Goal: Information Seeking & Learning: Learn about a topic

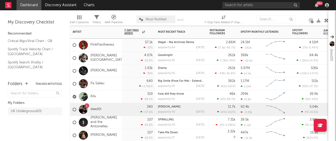
click at [103, 99] on div "Kilu" at bounding box center [96, 96] width 52 height 13
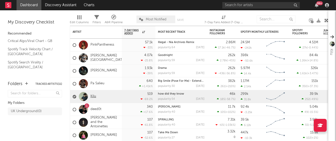
click at [93, 96] on link "Kilu" at bounding box center [93, 97] width 6 height 4
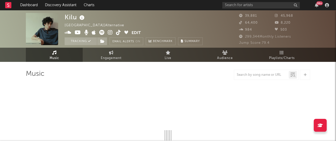
select select "6m"
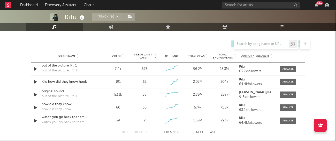
scroll to position [364, 0]
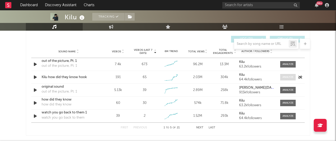
click at [286, 77] on div at bounding box center [288, 77] width 11 height 4
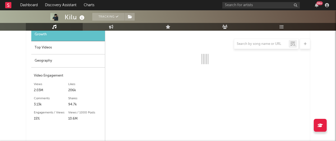
select select "1w"
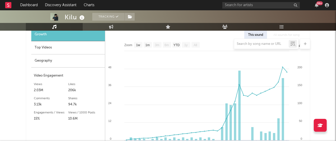
scroll to position [422, 0]
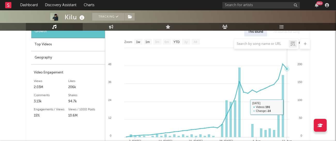
click at [286, 107] on rect at bounding box center [205, 101] width 200 height 131
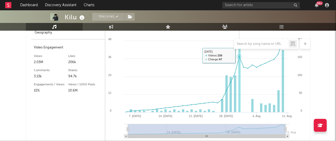
scroll to position [422, 0]
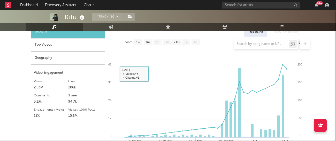
click at [69, 50] on div "Top Videos" at bounding box center [68, 45] width 74 height 13
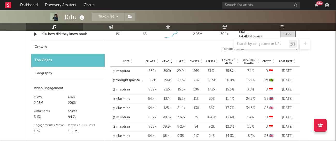
scroll to position [405, 0]
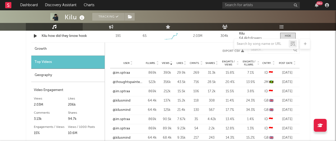
click at [285, 61] on div "User Fllwrs. Views Likes Cmnts. Shares Engmts / Views Engmts / Fllwrs. Cntry. P…" at bounding box center [205, 63] width 190 height 10
click at [285, 63] on span "Post Date" at bounding box center [286, 63] width 14 height 3
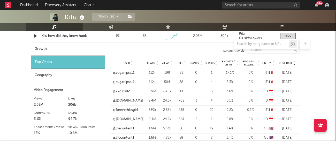
click at [124, 112] on link "@foreverhissgirl" at bounding box center [125, 110] width 25 height 5
